Goal: Navigation & Orientation: Find specific page/section

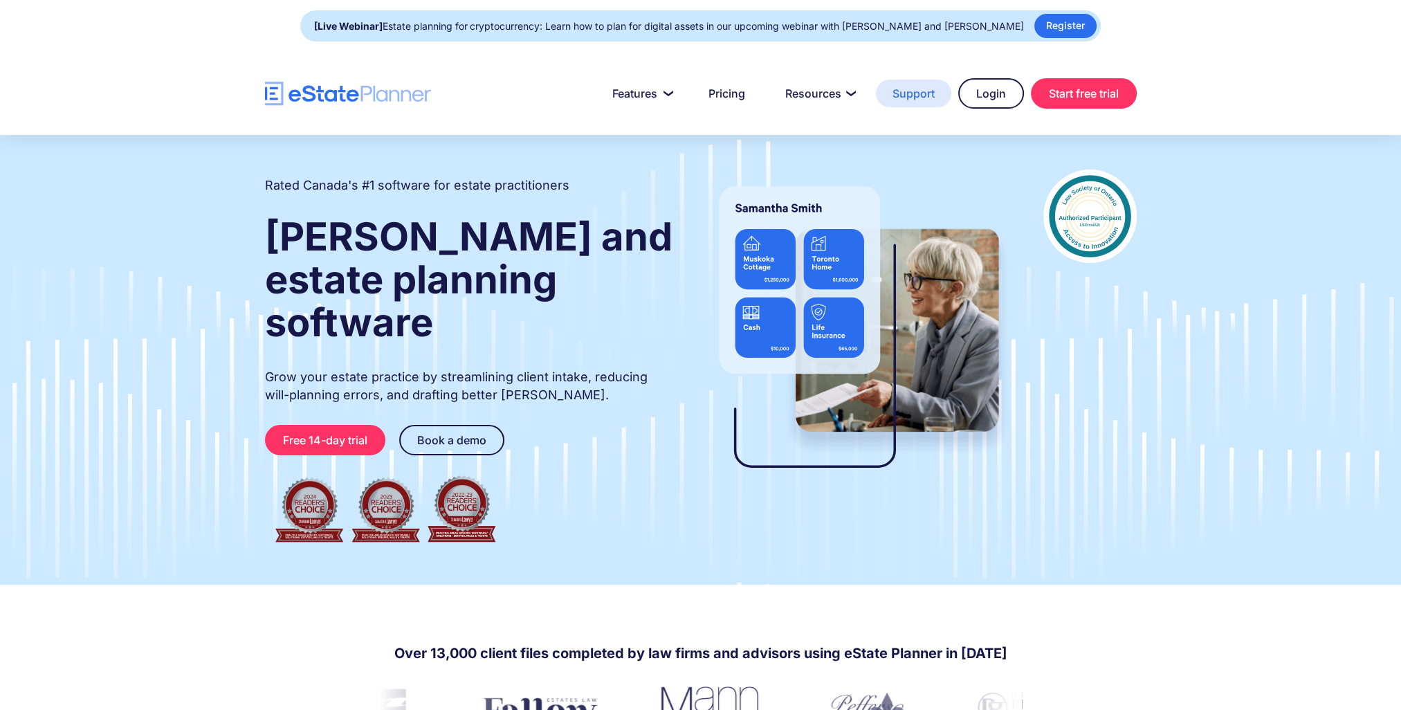
click at [916, 95] on link "Support" at bounding box center [913, 94] width 75 height 28
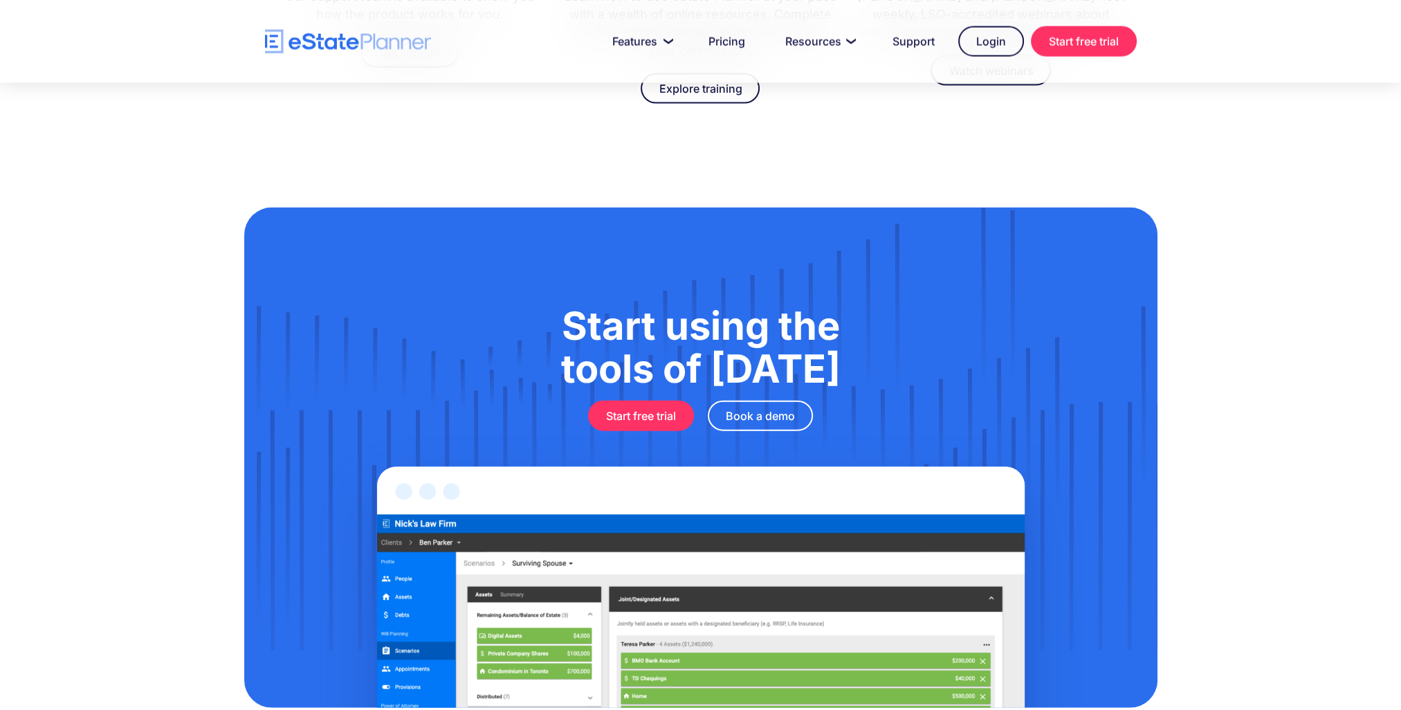
scroll to position [4464, 0]
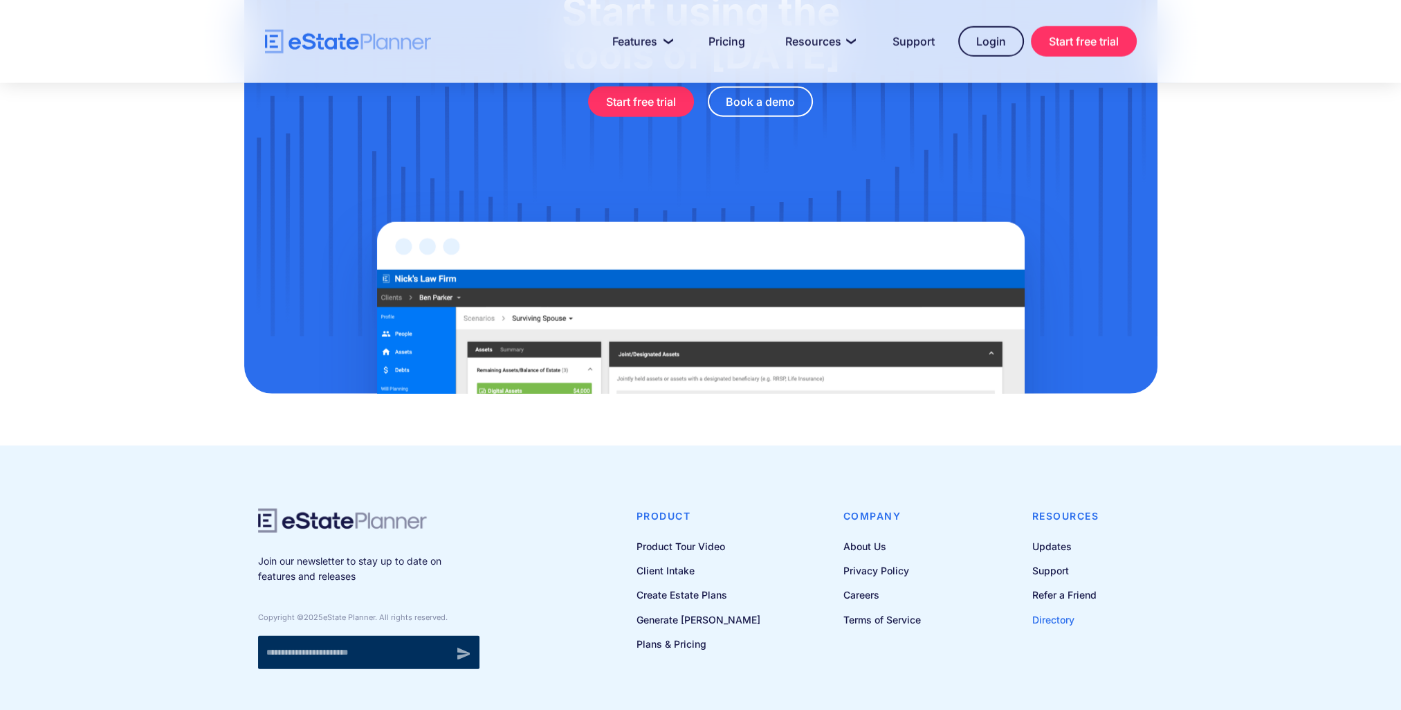
click at [1061, 611] on link "Directory" at bounding box center [1065, 619] width 67 height 17
click at [861, 537] on link "About Us" at bounding box center [881, 545] width 77 height 17
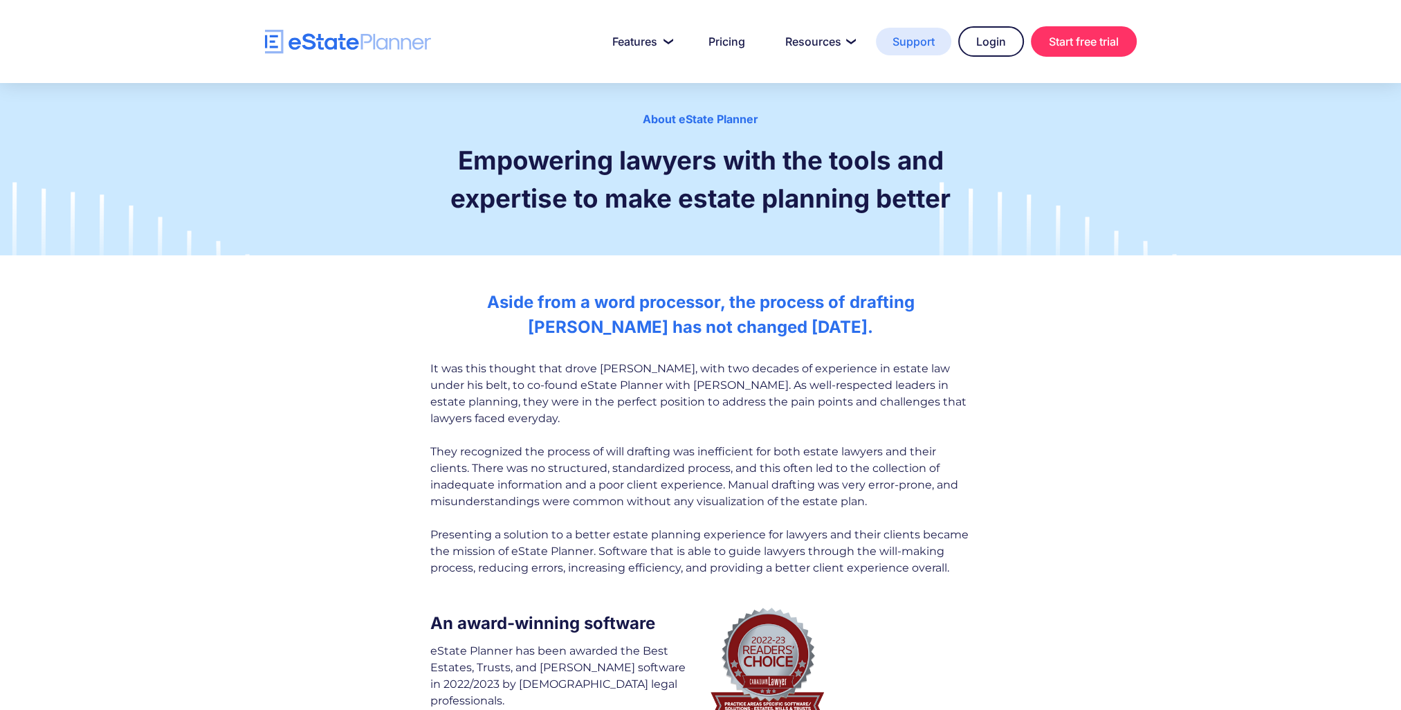
click at [898, 38] on link "Support" at bounding box center [913, 42] width 75 height 28
